Goal: Information Seeking & Learning: Learn about a topic

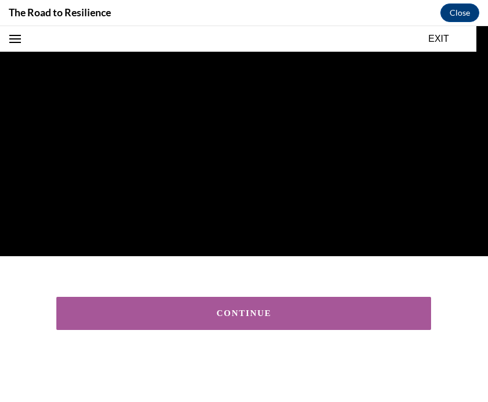
scroll to position [172, 0]
click at [309, 315] on div "CONTINUE" at bounding box center [243, 313] width 339 height 9
click at [266, 312] on div "CONTINUE" at bounding box center [243, 313] width 339 height 9
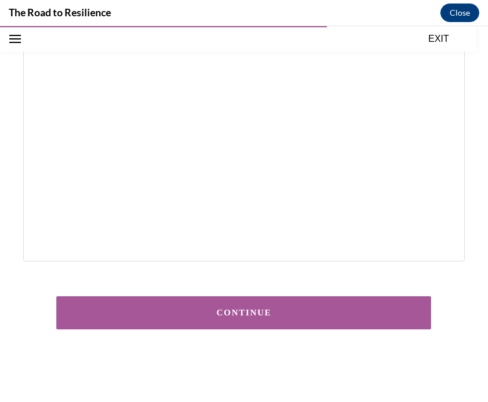
scroll to position [256, 0]
click at [341, 310] on div "CONTINUE" at bounding box center [243, 313] width 339 height 9
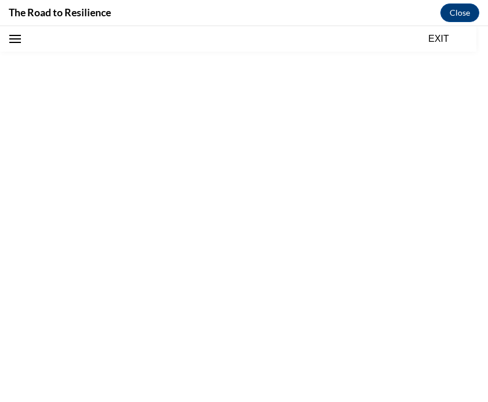
scroll to position [36, 0]
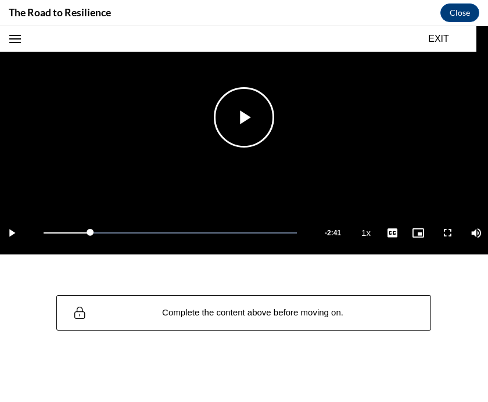
click at [244, 117] on span "Video player" at bounding box center [244, 117] width 0 height 0
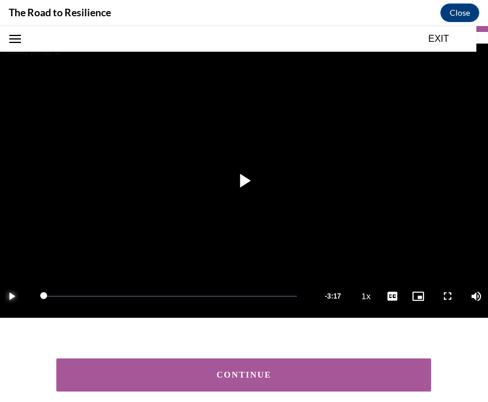
scroll to position [114, 0]
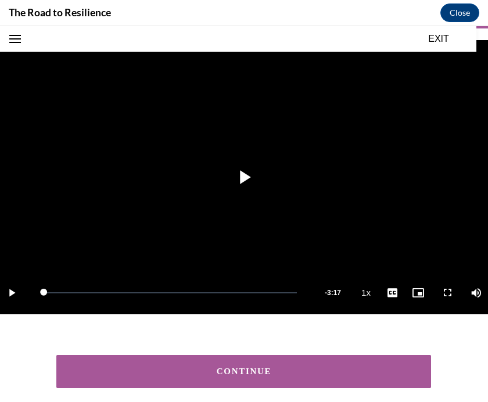
click at [313, 376] on div "CONTINUE" at bounding box center [243, 371] width 339 height 9
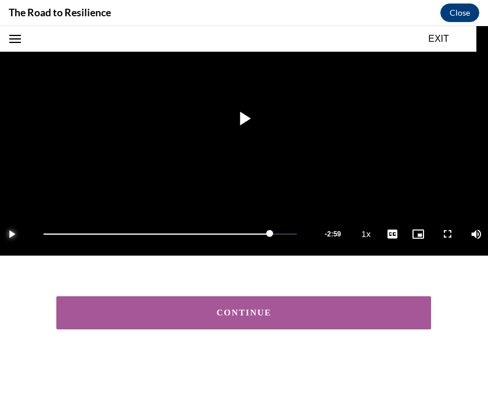
scroll to position [172, 0]
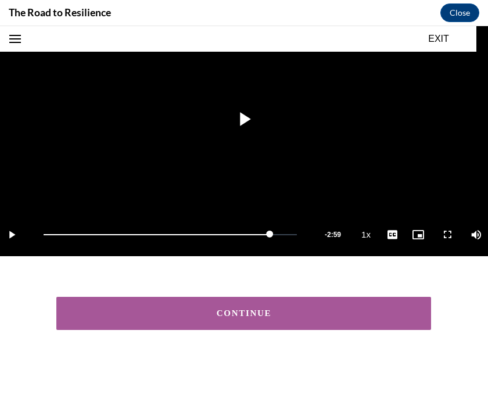
click at [309, 323] on button "CONTINUE" at bounding box center [243, 313] width 375 height 33
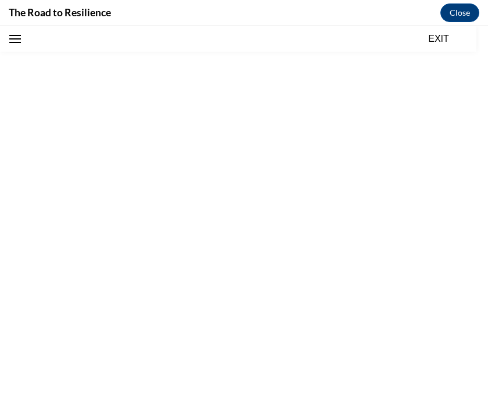
scroll to position [36, 0]
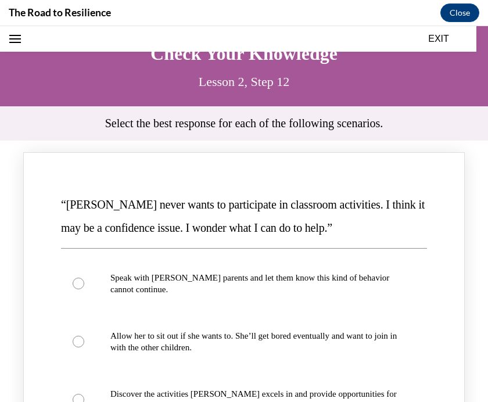
click at [305, 283] on p "Speak with [PERSON_NAME] parents and let them know this kind of behavior cannot…" at bounding box center [254, 283] width 288 height 23
click at [84, 283] on input "Speak with [PERSON_NAME] parents and let them know this kind of behavior cannot…" at bounding box center [79, 284] width 12 height 12
radio input "true"
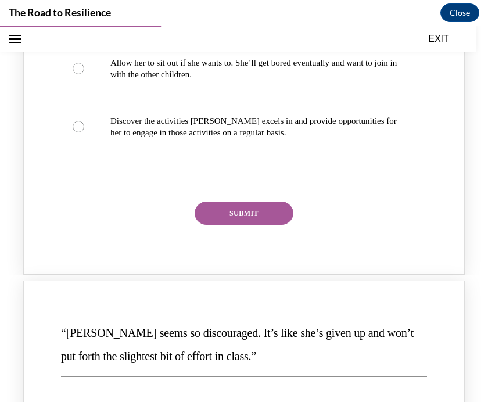
scroll to position [313, 0]
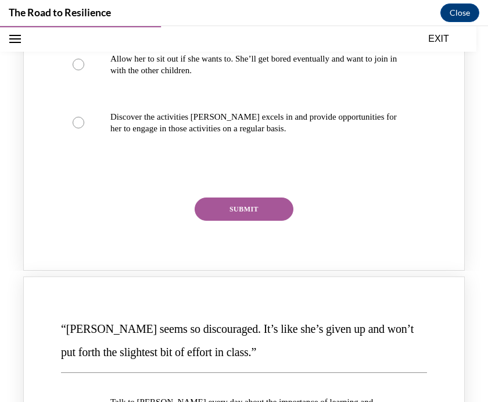
click at [273, 208] on button "SUBMIT" at bounding box center [244, 209] width 99 height 23
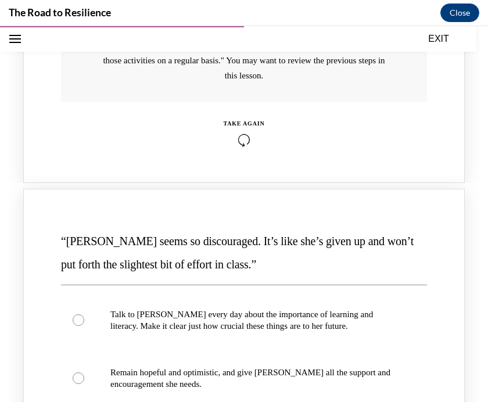
click at [290, 303] on label "Talk to [PERSON_NAME] every day about the importance of learning and literacy. …" at bounding box center [244, 320] width 366 height 58
click at [84, 315] on input "Talk to [PERSON_NAME] every day about the importance of learning and literacy. …" at bounding box center [79, 321] width 12 height 12
radio input "true"
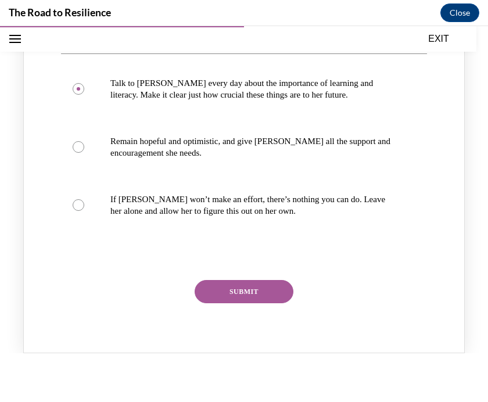
scroll to position [828, 0]
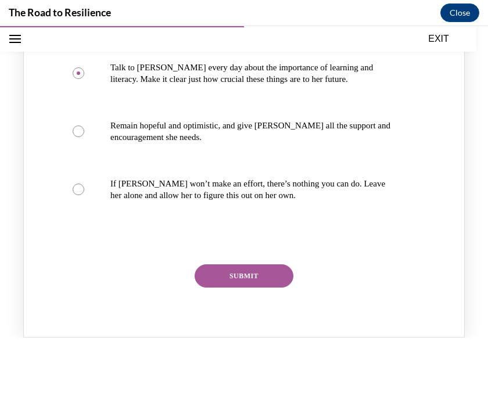
click at [271, 265] on button "SUBMIT" at bounding box center [244, 276] width 99 height 23
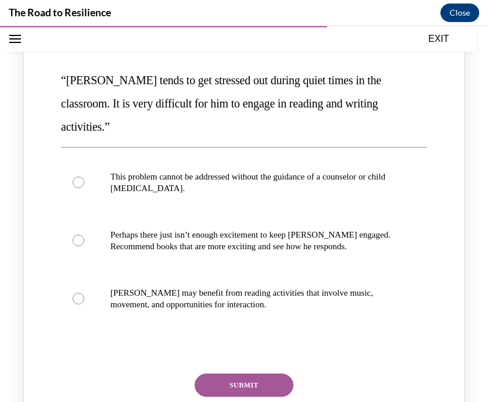
scroll to position [1309, 0]
click at [301, 270] on label "[PERSON_NAME] may benefit from reading activities that involve music, movement,…" at bounding box center [244, 299] width 366 height 58
click at [84, 293] on input "[PERSON_NAME] may benefit from reading activities that involve music, movement,…" at bounding box center [79, 299] width 12 height 12
radio input "true"
click at [276, 374] on button "SUBMIT" at bounding box center [244, 385] width 99 height 23
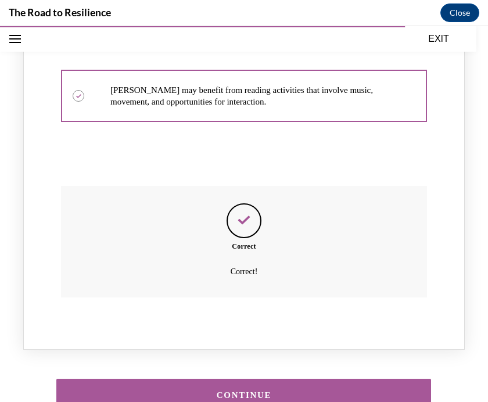
scroll to position [1511, 0]
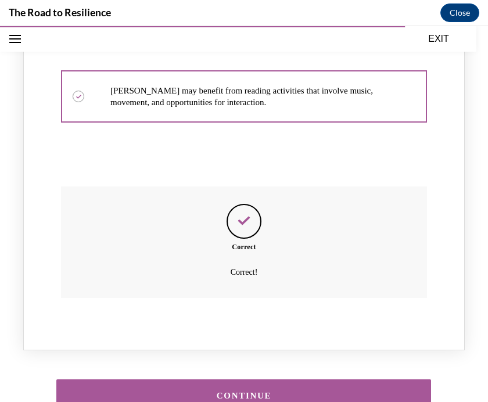
click at [295, 380] on button "CONTINUE" at bounding box center [243, 396] width 375 height 33
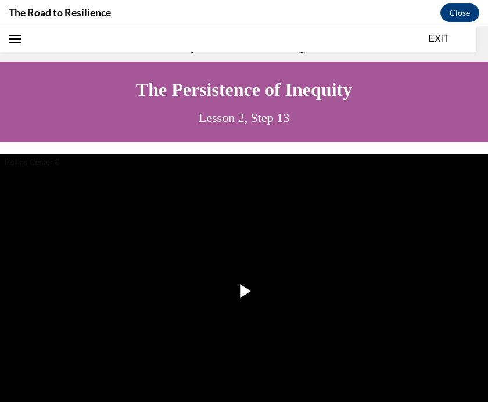
scroll to position [36, 0]
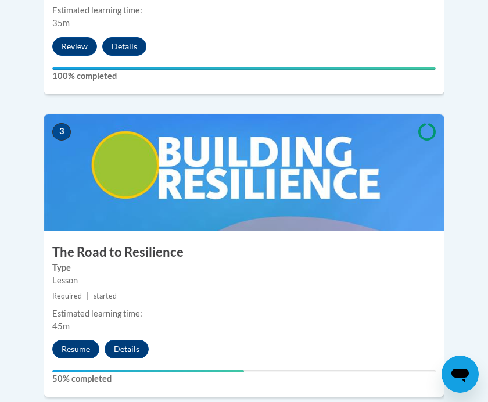
scroll to position [944, 0]
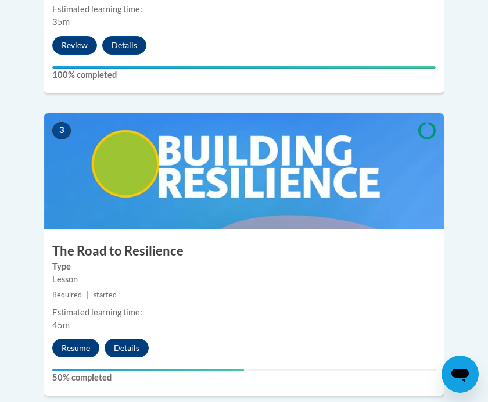
click at [76, 339] on button "Resume" at bounding box center [75, 348] width 47 height 19
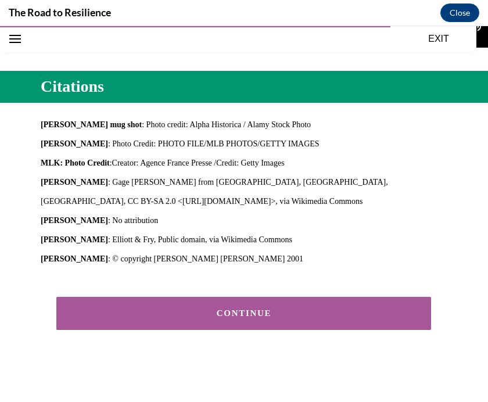
scroll to position [380, 0]
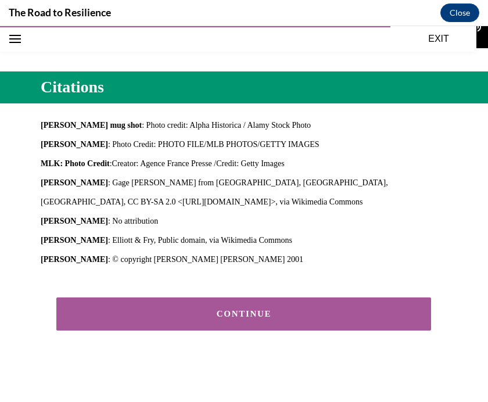
click at [290, 316] on div "CONTINUE" at bounding box center [243, 314] width 339 height 9
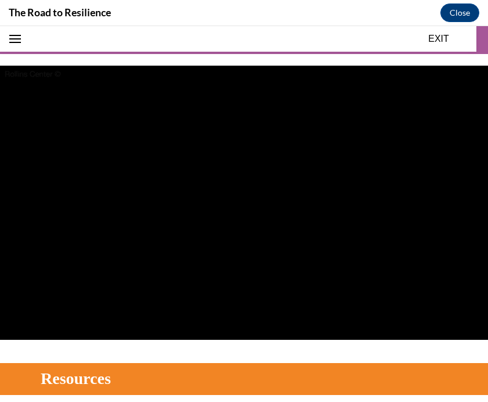
scroll to position [90, 0]
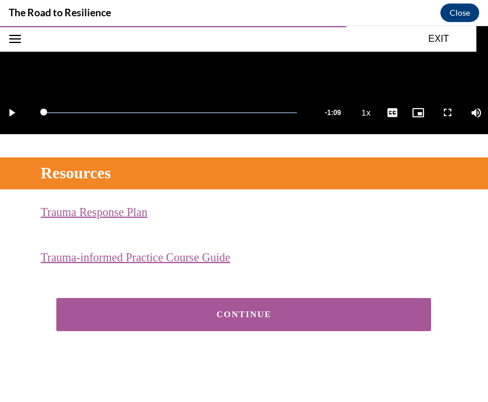
click at [376, 308] on button "CONTINUE" at bounding box center [243, 314] width 375 height 33
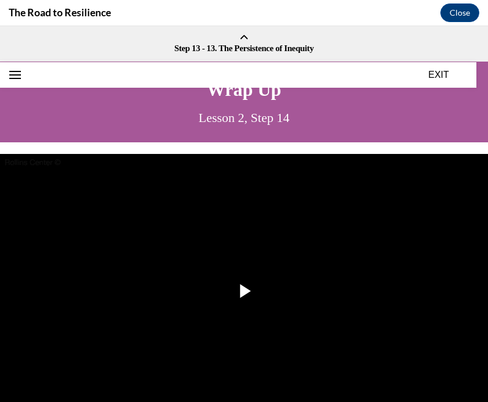
scroll to position [0, 0]
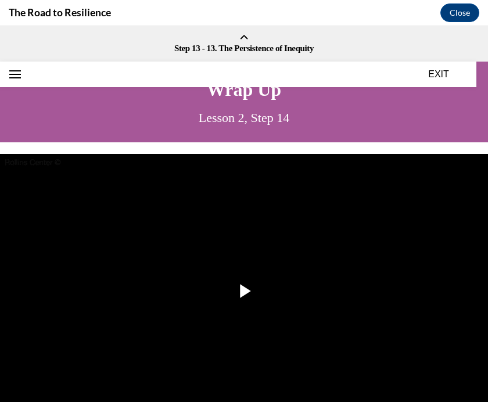
click at [442, 73] on button "EXIT" at bounding box center [439, 74] width 70 height 14
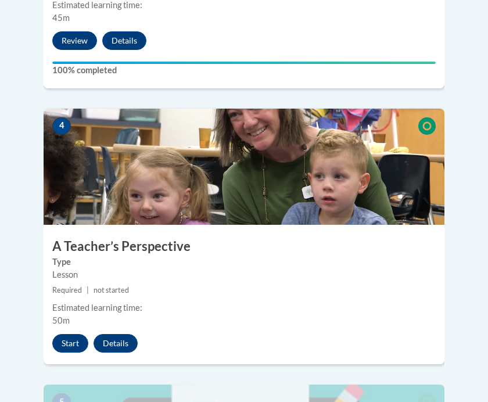
scroll to position [1269, 0]
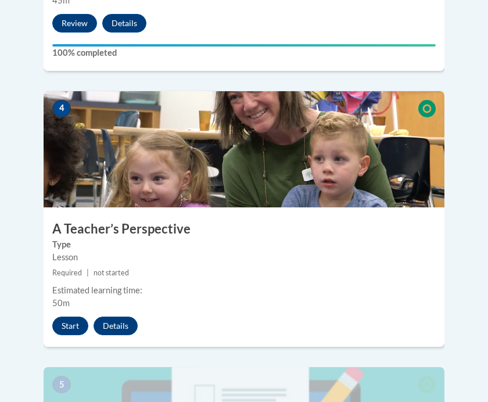
click at [67, 317] on button "Start" at bounding box center [70, 326] width 36 height 19
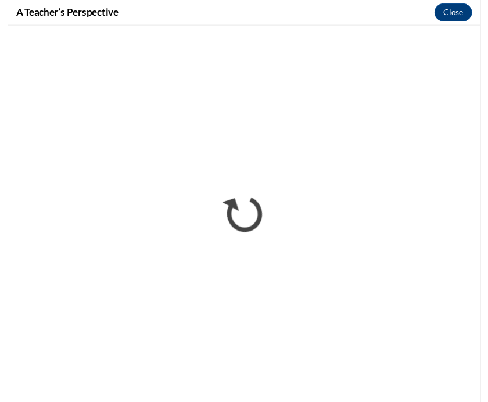
scroll to position [1208, 0]
